Goal: Task Accomplishment & Management: Complete application form

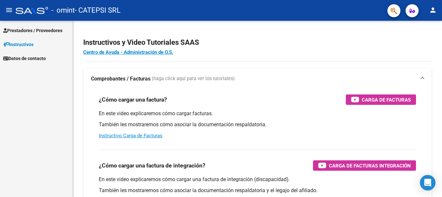
click at [48, 28] on span "Prestadores / Proveedores" at bounding box center [32, 30] width 59 height 7
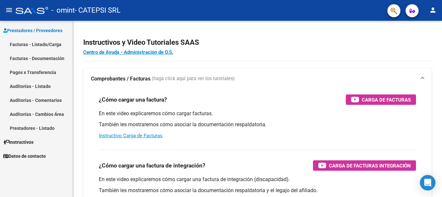
click at [40, 43] on link "Facturas - Listado/Carga" at bounding box center [36, 44] width 72 height 14
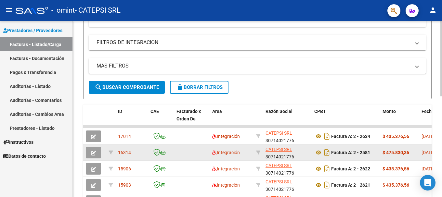
scroll to position [0, 0]
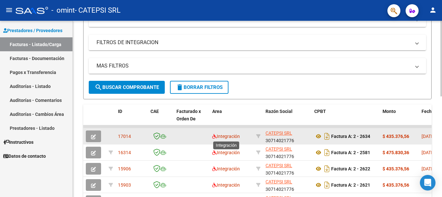
click at [228, 136] on span "Integración" at bounding box center [226, 136] width 28 height 5
click at [91, 132] on button "button" at bounding box center [93, 137] width 15 height 12
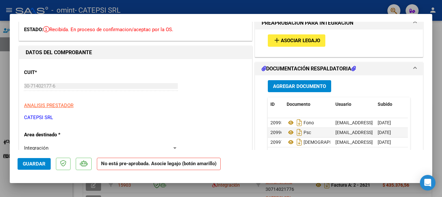
scroll to position [65, 0]
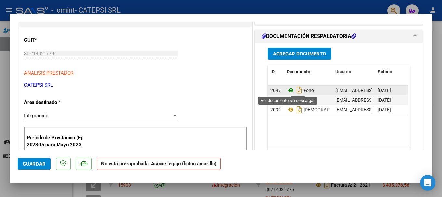
click at [288, 90] on icon at bounding box center [291, 90] width 8 height 8
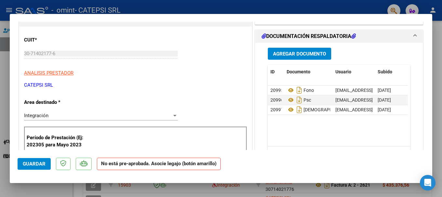
drag, startPoint x: 305, startPoint y: 53, endPoint x: 257, endPoint y: 41, distance: 49.5
click at [259, 41] on mat-expansion-panel "DOCUMENTACIÓN RESPALDATORIA Agregar Documento ID Documento Usuario Subido Acció…" at bounding box center [339, 104] width 168 height 149
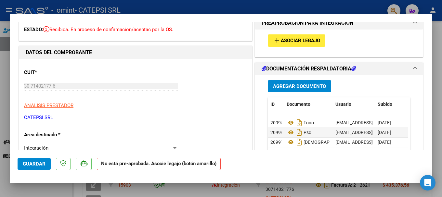
click at [282, 45] on button "add Asociar Legajo" at bounding box center [297, 40] width 58 height 12
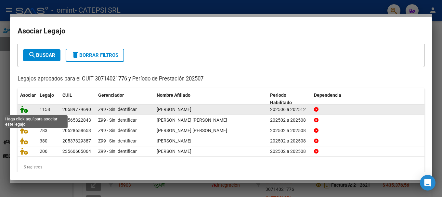
click at [25, 110] on icon at bounding box center [24, 109] width 8 height 7
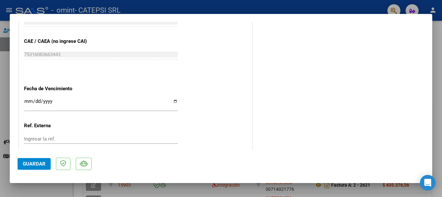
scroll to position [429, 0]
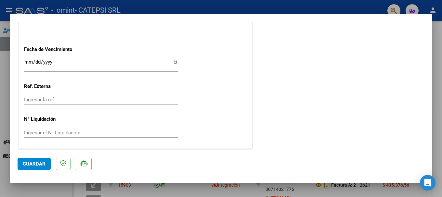
click at [35, 163] on span "Guardar" at bounding box center [34, 164] width 23 height 6
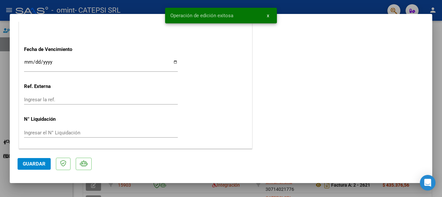
click at [269, 16] on button "x" at bounding box center [268, 16] width 13 height 12
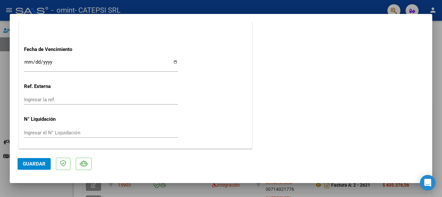
type input "$ 0,00"
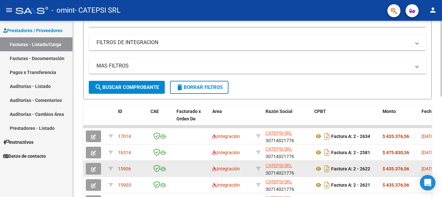
scroll to position [0, 0]
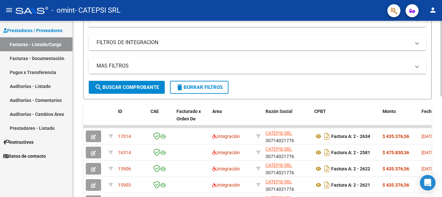
drag, startPoint x: 440, startPoint y: 111, endPoint x: 440, endPoint y: 149, distance: 37.0
click at [440, 149] on div "Video tutorial PRESTADORES -> Listado de CPBTs Emitidos por Prestadores / Prove…" at bounding box center [257, 126] width 369 height 407
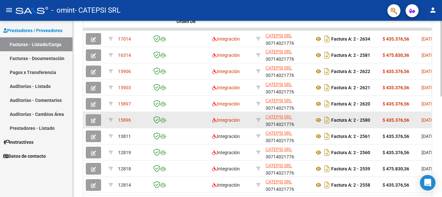
scroll to position [97, 0]
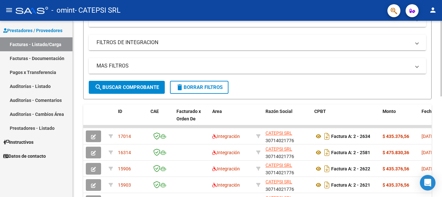
click at [278, 84] on form "Filtros Id Area Area Todos Confirmado Mostrar totalizadores FILTROS DEL COMPROB…" at bounding box center [257, 40] width 348 height 120
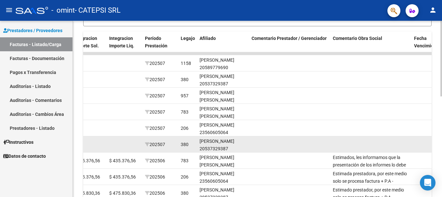
scroll to position [138, 0]
